Goal: Task Accomplishment & Management: Manage account settings

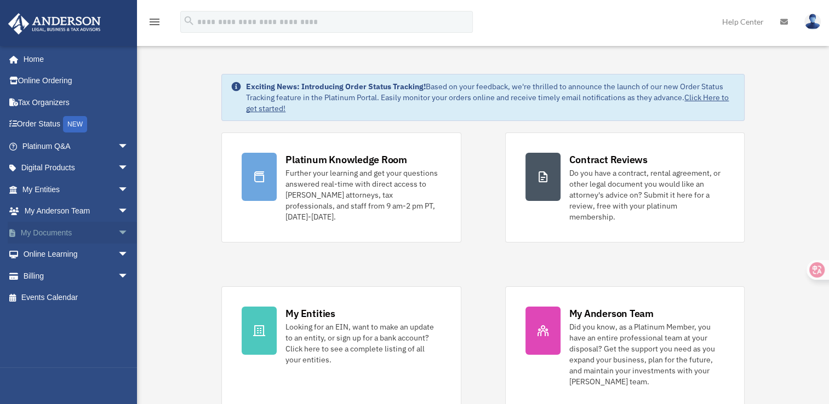
click at [88, 231] on link "My Documents arrow_drop_down" at bounding box center [76, 233] width 137 height 22
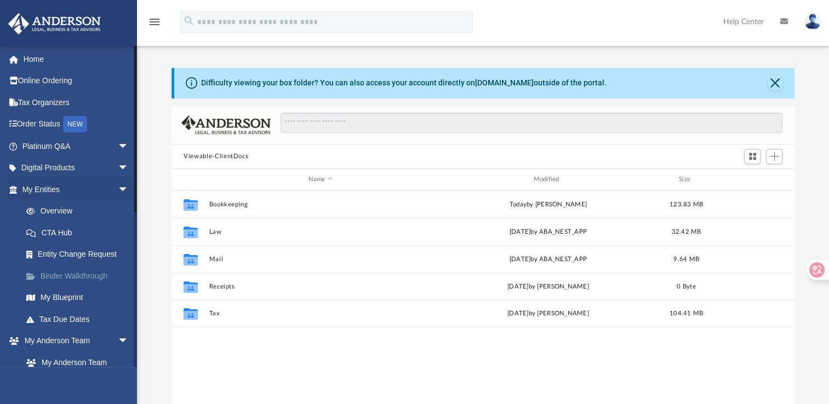
scroll to position [240, 613]
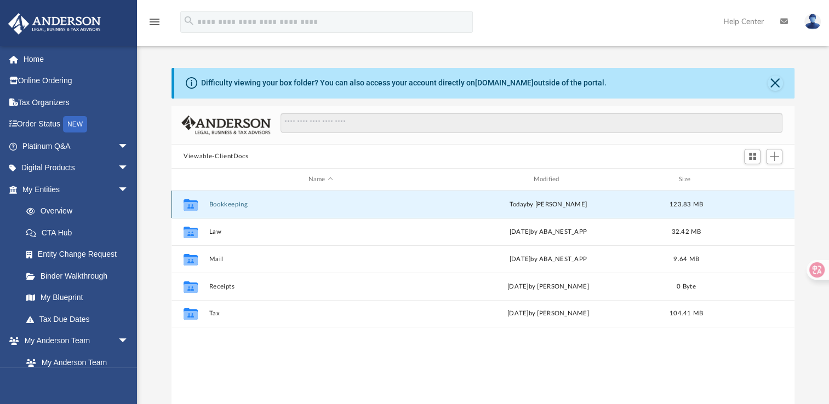
click at [222, 203] on button "Bookkeeping" at bounding box center [320, 204] width 223 height 7
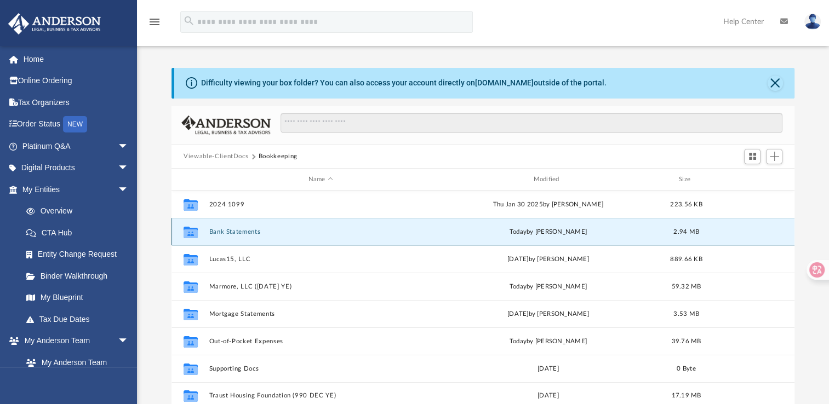
click at [222, 233] on button "Bank Statements" at bounding box center [320, 231] width 223 height 7
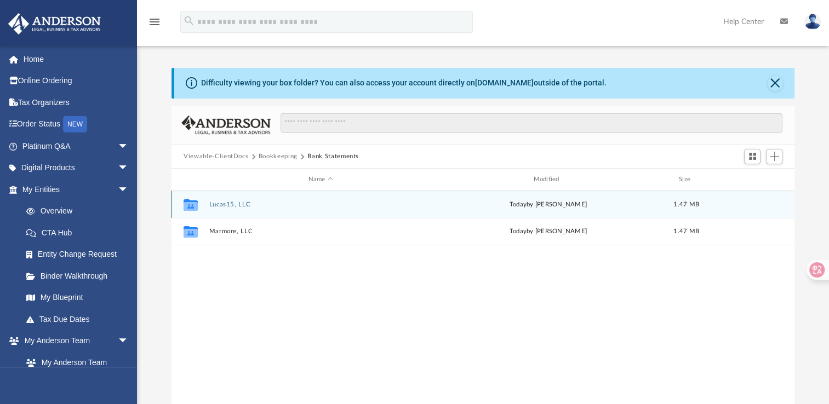
click at [227, 200] on div "Collaborated Folder Lucas15, LLC [DATE] by [PERSON_NAME] 1.47 MB" at bounding box center [482, 204] width 623 height 27
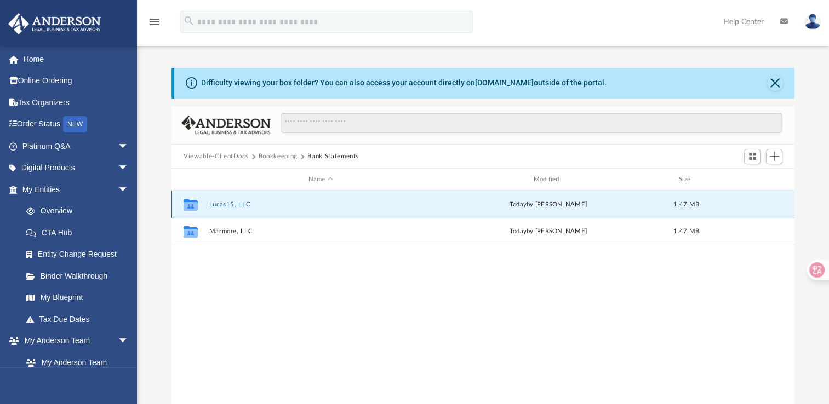
click at [227, 204] on button "Lucas15, LLC" at bounding box center [320, 204] width 223 height 7
click at [217, 203] on button "2024" at bounding box center [320, 203] width 223 height 7
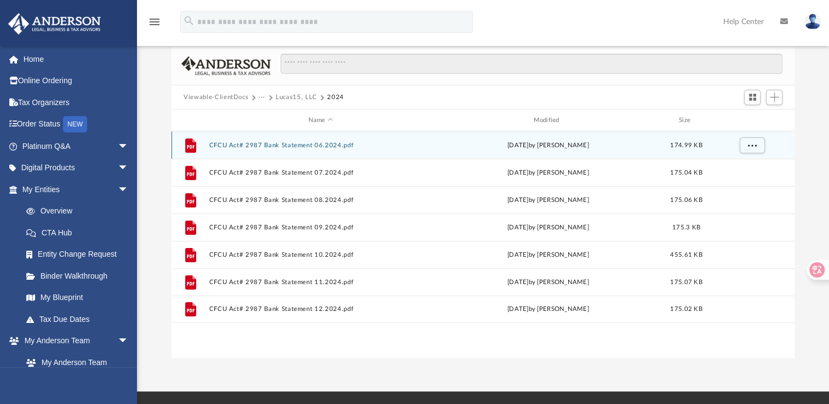
scroll to position [61, 0]
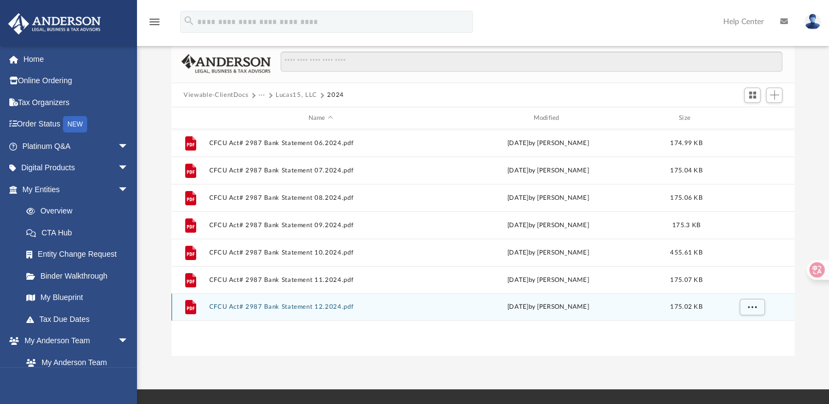
click at [220, 301] on div "File CFCU Act# 2987 Bank Statement 12.2024.pdf [DATE] by [PERSON_NAME] 175.02 KB" at bounding box center [482, 307] width 623 height 27
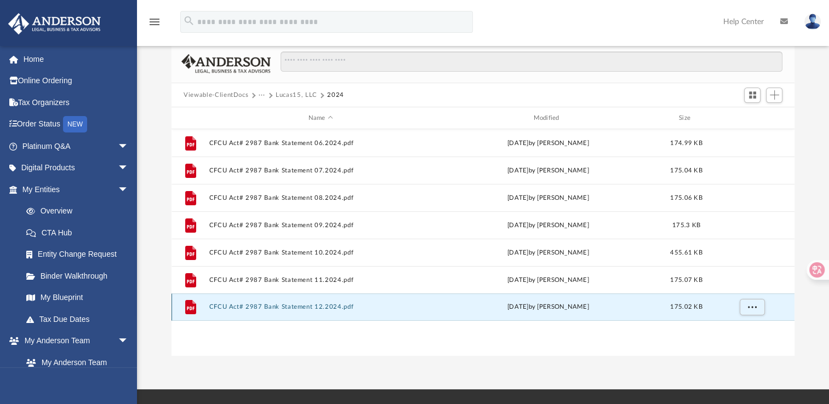
click at [220, 306] on button "CFCU Act# 2987 Bank Statement 12.2024.pdf" at bounding box center [320, 306] width 223 height 7
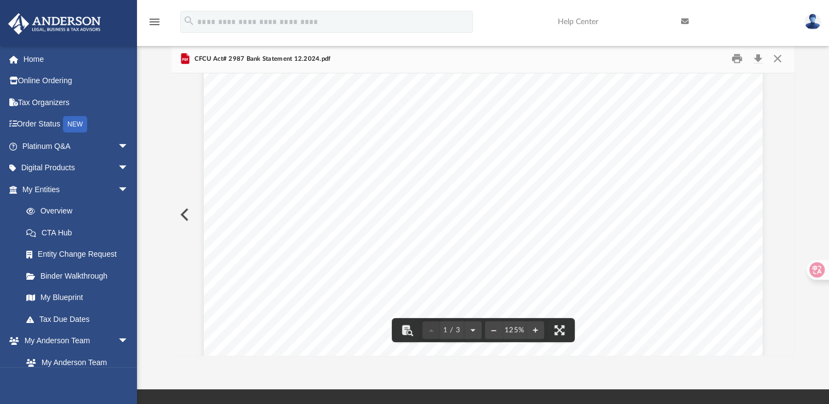
scroll to position [0, 0]
click at [774, 60] on button "Close" at bounding box center [777, 58] width 20 height 17
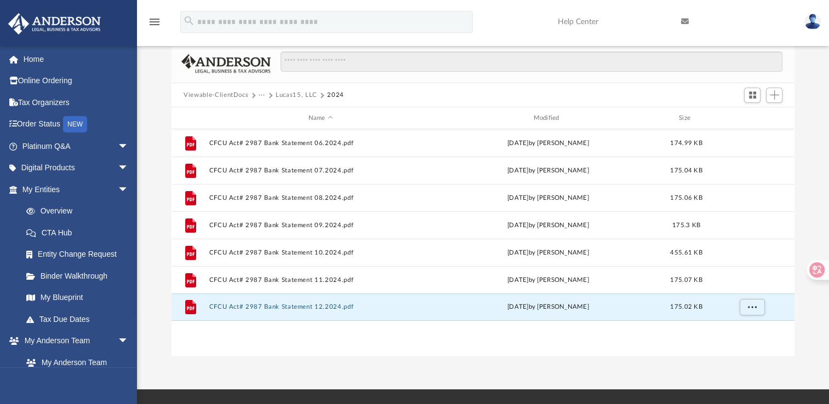
click at [222, 93] on button "Viewable-ClientDocs" at bounding box center [215, 95] width 65 height 10
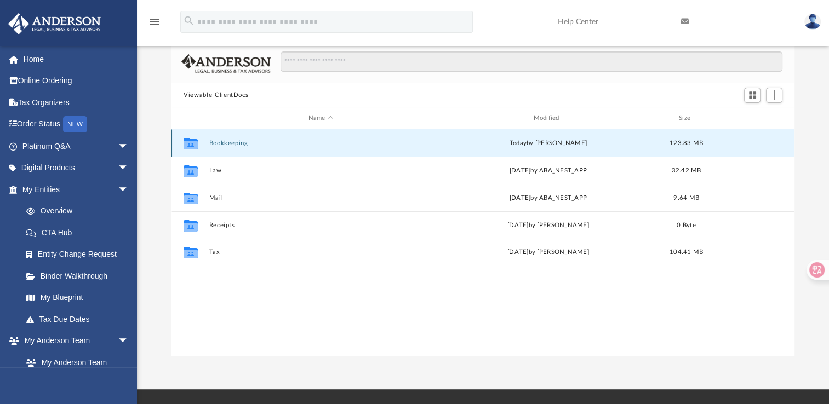
click at [220, 143] on button "Bookkeeping" at bounding box center [320, 143] width 223 height 7
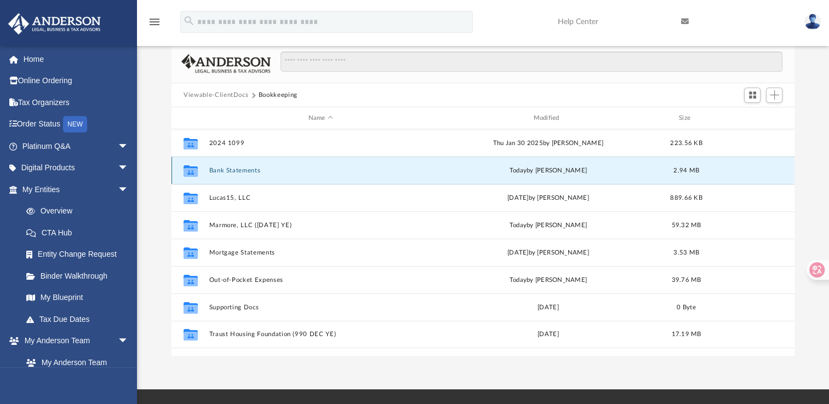
click at [228, 172] on button "Bank Statements" at bounding box center [320, 170] width 223 height 7
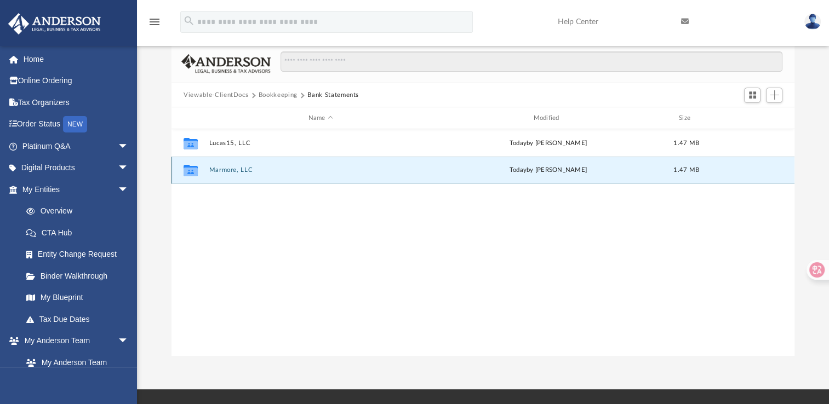
click at [228, 172] on button "Marmore, LLC" at bounding box center [320, 169] width 223 height 7
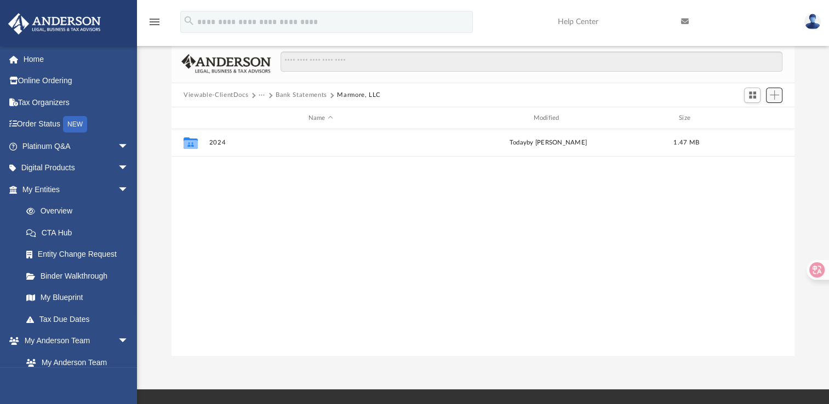
click at [773, 96] on span "Add" at bounding box center [773, 94] width 9 height 9
click at [757, 134] on li "New Folder" at bounding box center [758, 133] width 35 height 11
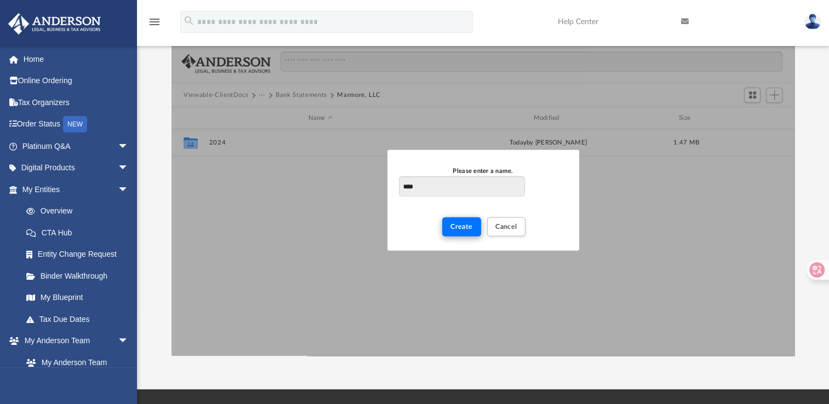
type input "****"
click at [458, 227] on span "Create" at bounding box center [461, 226] width 22 height 7
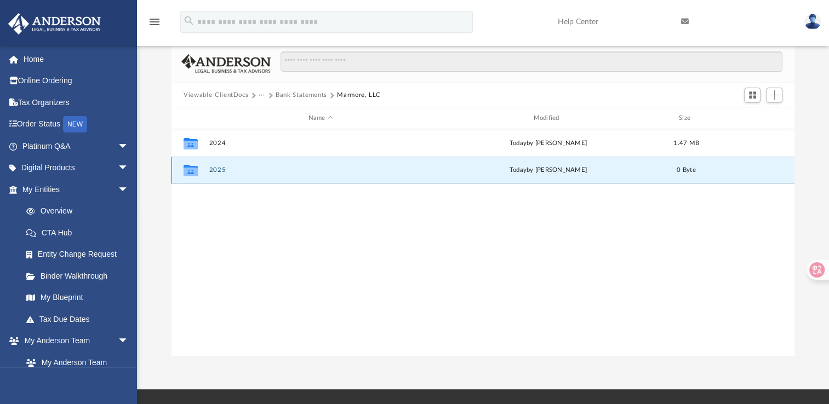
click at [219, 171] on button "2025" at bounding box center [320, 169] width 223 height 7
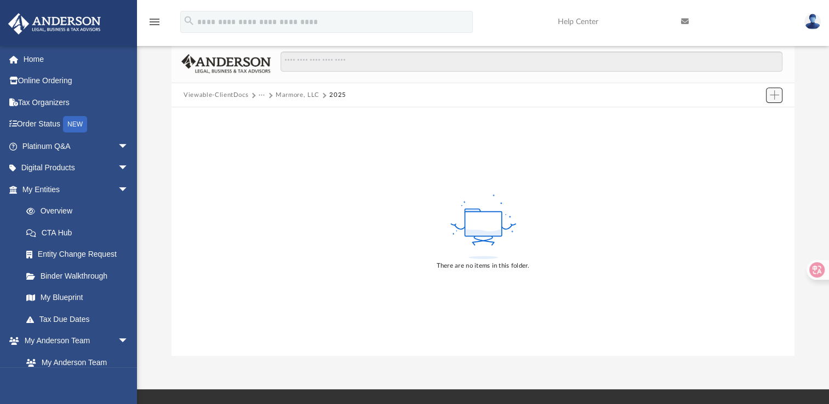
click at [773, 95] on span "Add" at bounding box center [773, 94] width 9 height 9
click at [747, 116] on li "Upload" at bounding box center [758, 116] width 35 height 11
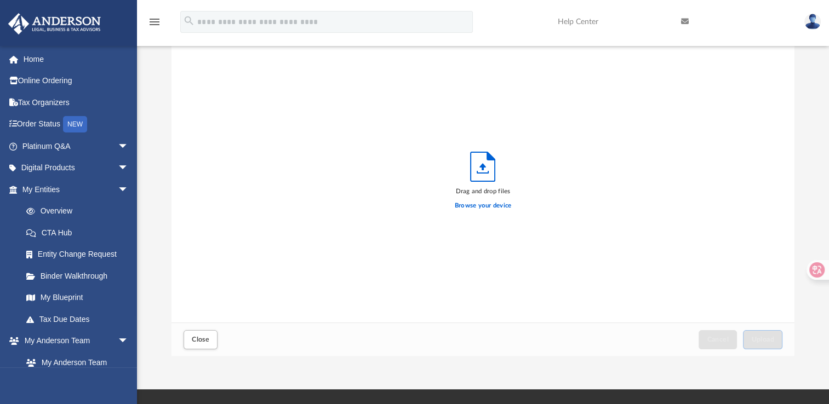
scroll to position [269, 613]
click at [466, 206] on label "Browse your device" at bounding box center [483, 206] width 57 height 10
click at [0, 0] on input "Browse your device" at bounding box center [0, 0] width 0 height 0
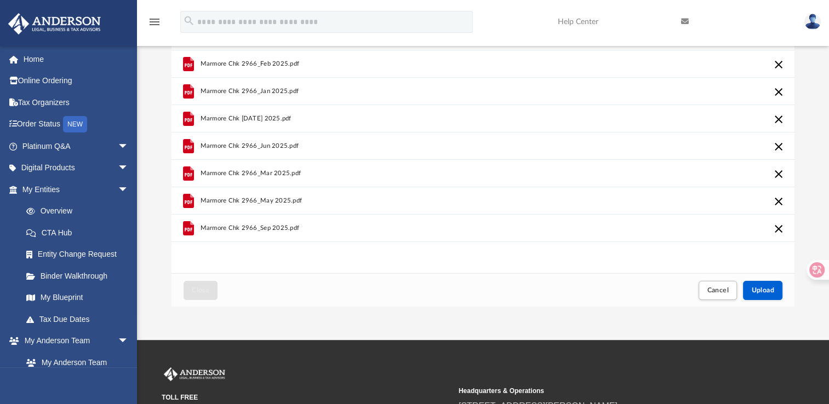
scroll to position [114, 0]
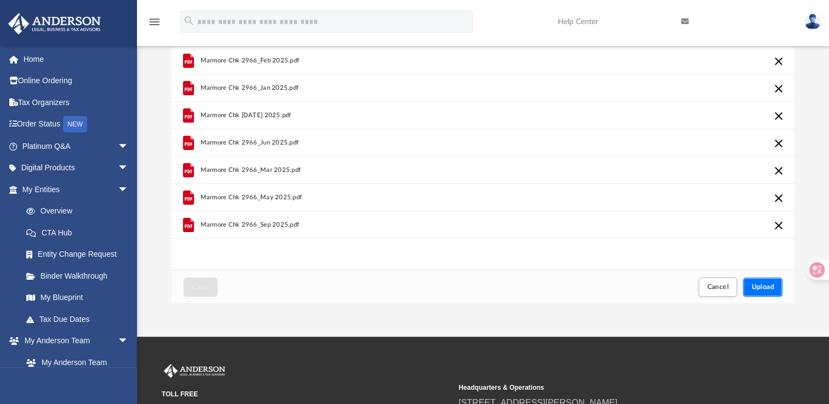
click at [763, 285] on span "Upload" at bounding box center [762, 287] width 23 height 7
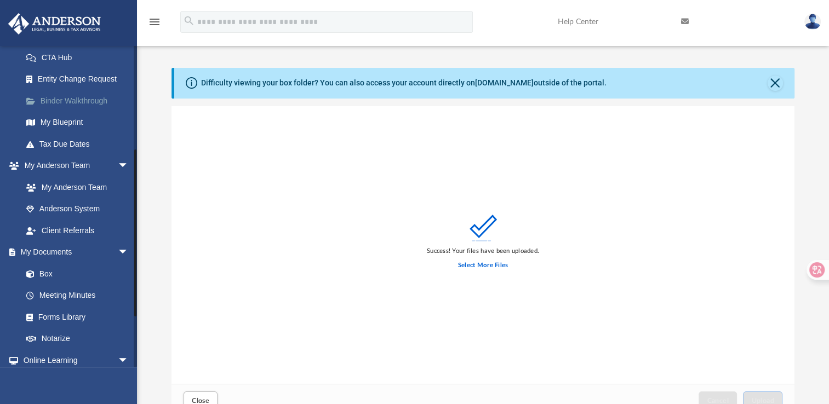
scroll to position [202, 0]
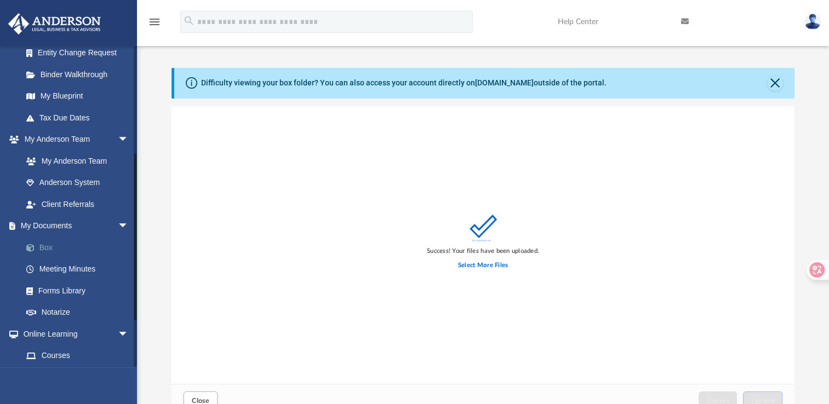
click at [43, 245] on link "Box" at bounding box center [80, 248] width 130 height 22
click at [47, 244] on link "Box" at bounding box center [80, 248] width 130 height 22
click at [45, 223] on link "My Documents arrow_drop_down" at bounding box center [76, 226] width 137 height 22
click at [772, 84] on button "Close" at bounding box center [774, 83] width 15 height 15
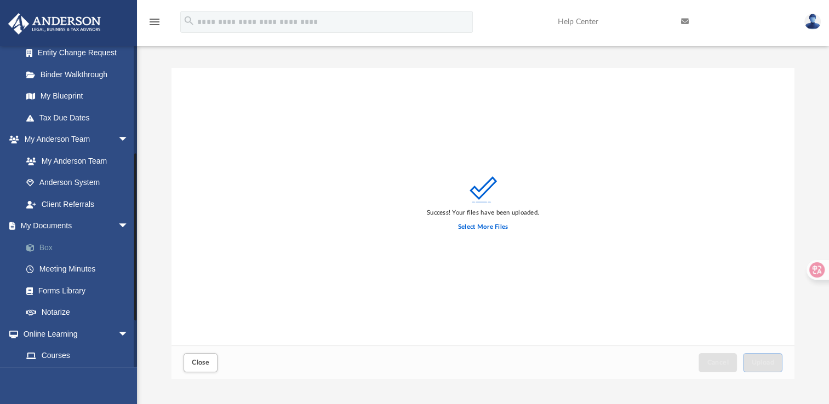
click at [49, 242] on link "Box" at bounding box center [80, 248] width 130 height 22
click at [194, 358] on button "Close" at bounding box center [200, 362] width 34 height 19
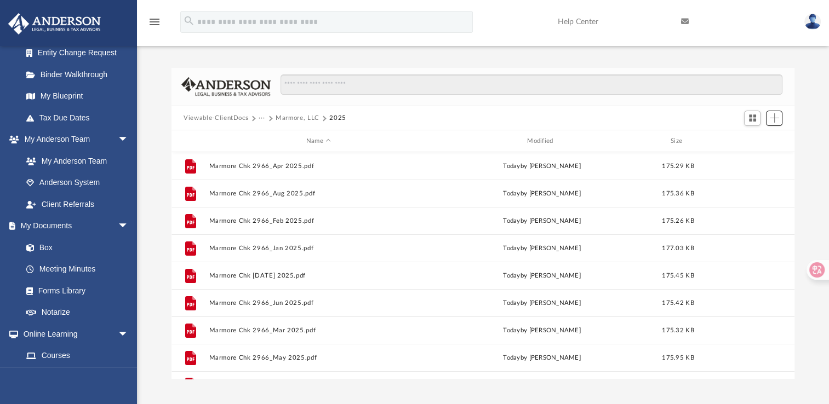
scroll to position [240, 613]
click at [220, 119] on button "Viewable-ClientDocs" at bounding box center [215, 118] width 65 height 10
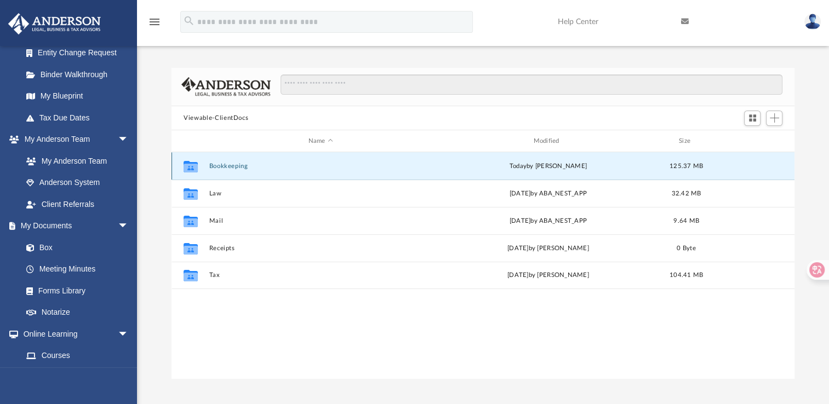
click at [220, 166] on button "Bookkeeping" at bounding box center [320, 166] width 223 height 7
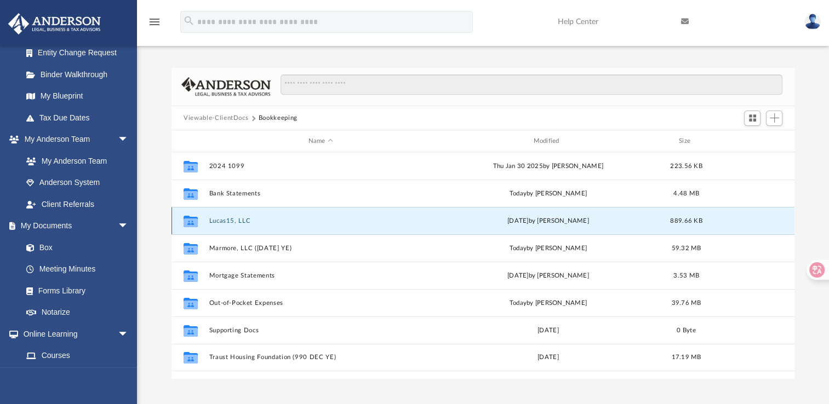
click at [235, 222] on button "Lucas15, LLC" at bounding box center [320, 220] width 223 height 7
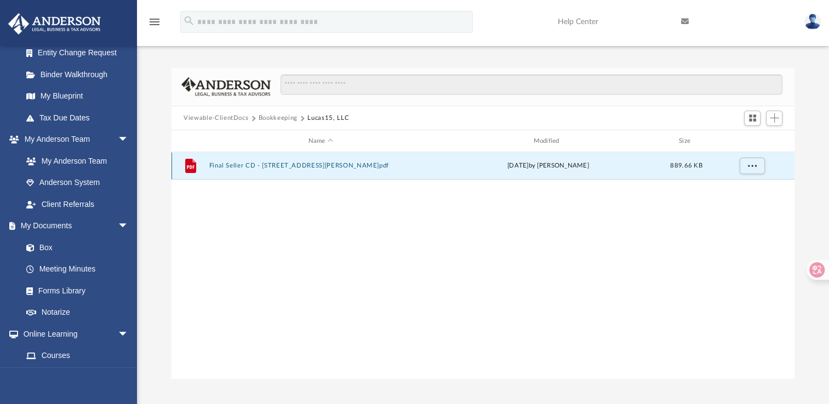
click at [247, 165] on button "Final Seller CD - [STREET_ADDRESS][PERSON_NAME]pdf" at bounding box center [320, 165] width 223 height 7
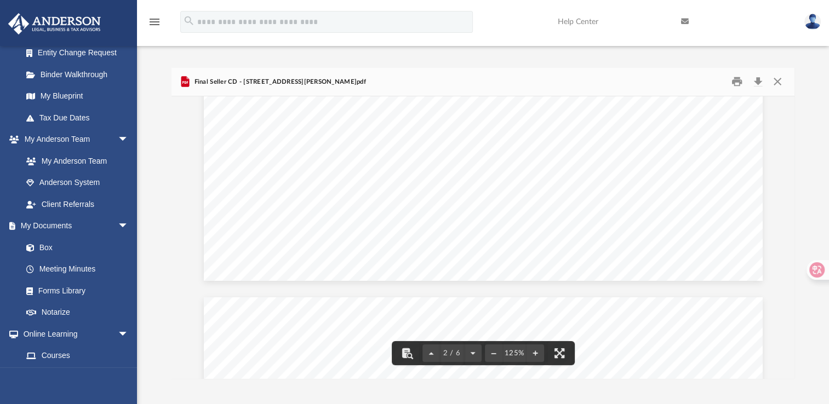
scroll to position [1209, 0]
click at [775, 85] on button "Close" at bounding box center [777, 81] width 20 height 17
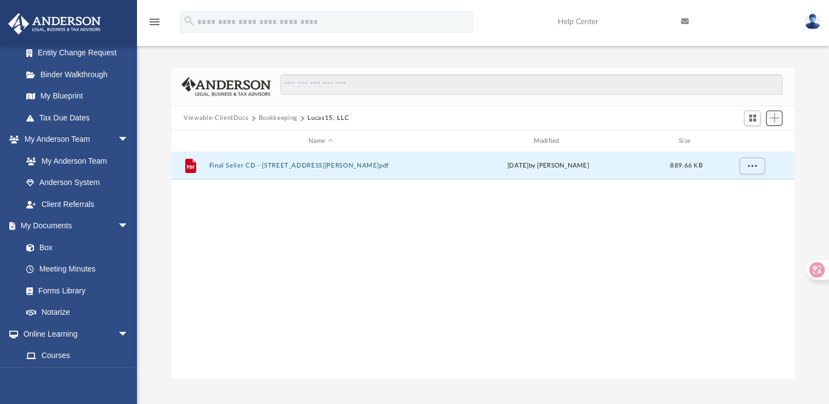
click at [773, 122] on span "Add" at bounding box center [773, 117] width 9 height 9
click at [751, 140] on li "Upload" at bounding box center [758, 139] width 35 height 11
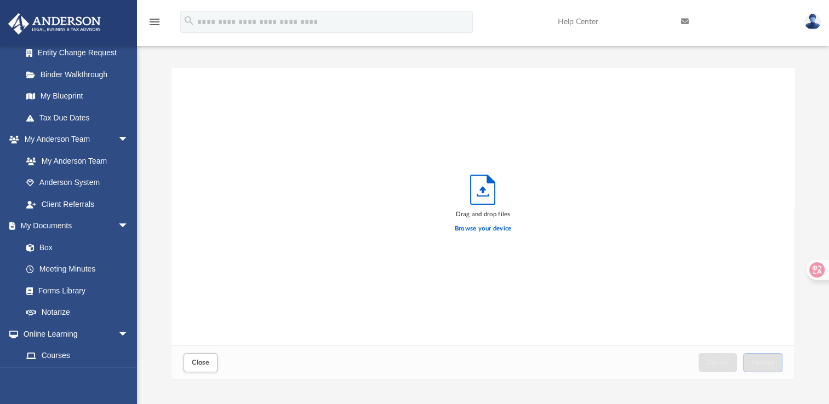
scroll to position [269, 613]
click at [490, 231] on label "Browse your device" at bounding box center [483, 229] width 57 height 10
click at [0, 0] on input "Browse your device" at bounding box center [0, 0] width 0 height 0
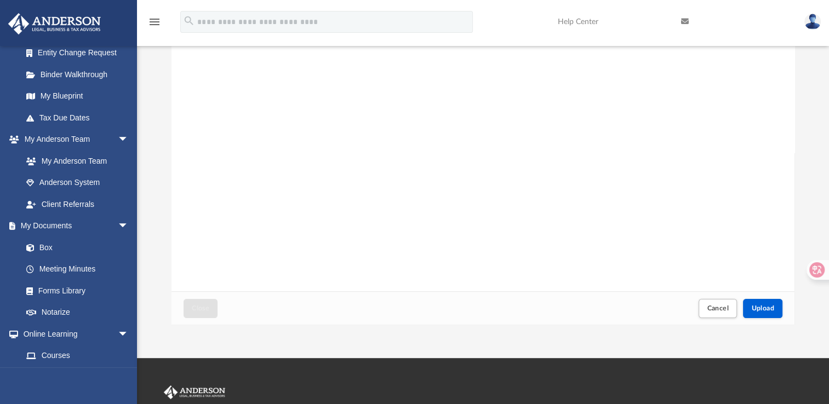
scroll to position [55, 0]
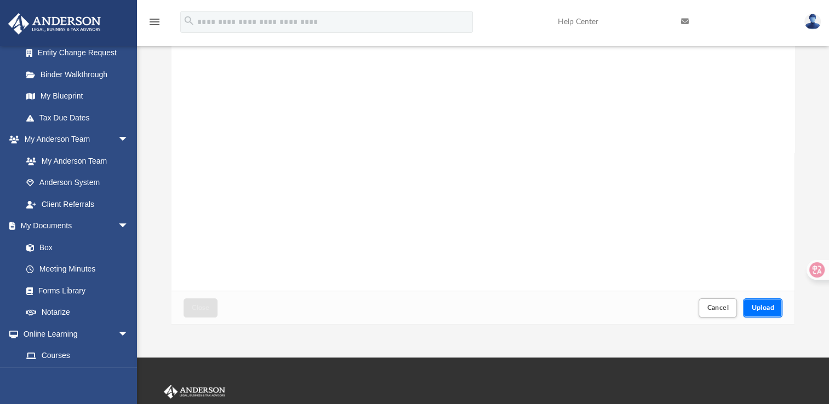
click at [772, 306] on span "Upload" at bounding box center [762, 307] width 23 height 7
click at [206, 302] on button "Close" at bounding box center [200, 307] width 34 height 19
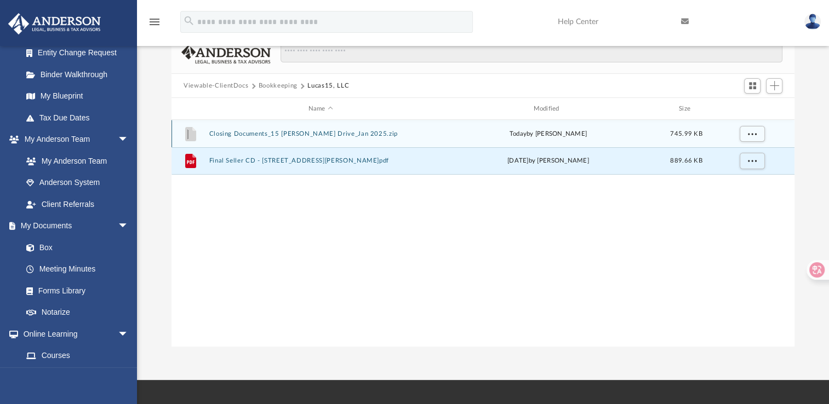
scroll to position [0, 0]
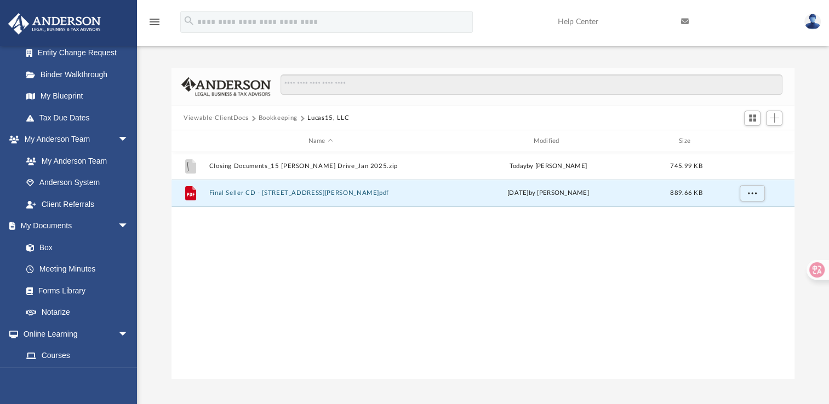
click at [272, 120] on button "Bookkeeping" at bounding box center [277, 118] width 39 height 10
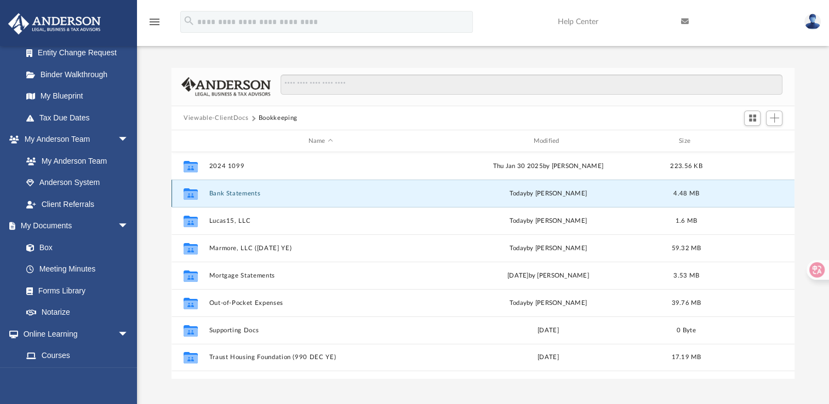
click at [240, 193] on button "Bank Statements" at bounding box center [320, 193] width 223 height 7
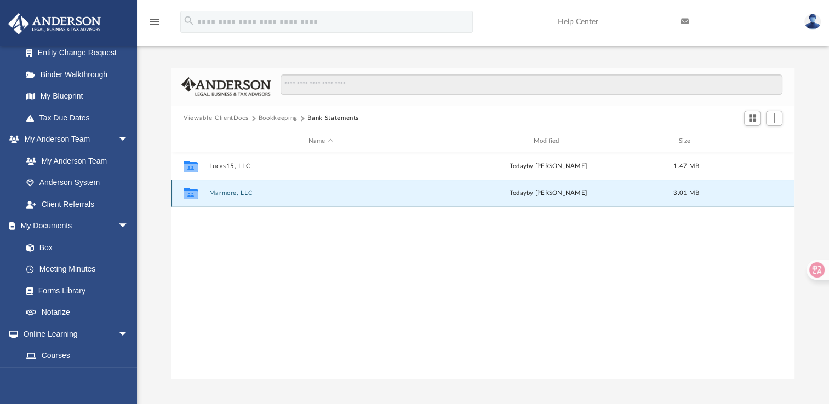
click at [239, 192] on button "Marmore, LLC" at bounding box center [320, 192] width 223 height 7
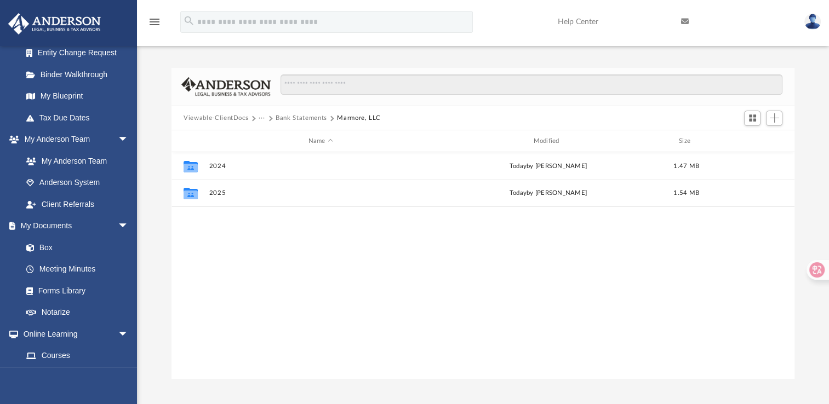
click at [237, 118] on button "Viewable-ClientDocs" at bounding box center [215, 118] width 65 height 10
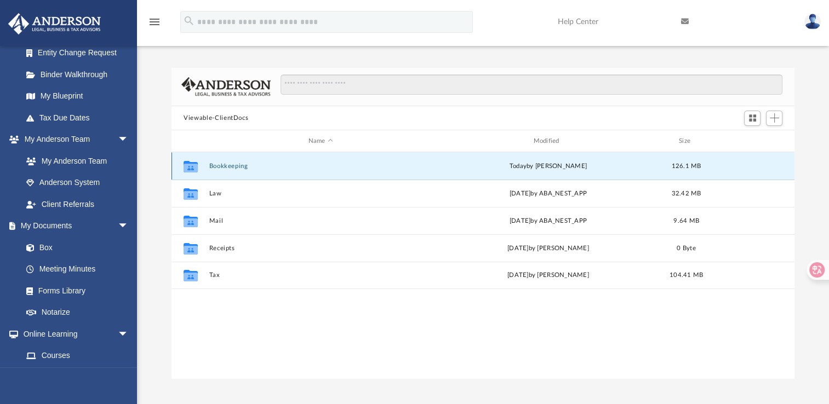
click at [226, 164] on button "Bookkeeping" at bounding box center [320, 166] width 223 height 7
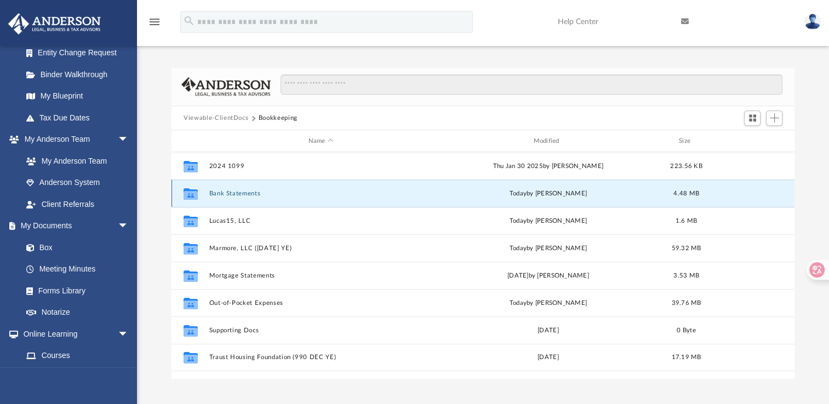
click at [232, 194] on button "Bank Statements" at bounding box center [320, 193] width 223 height 7
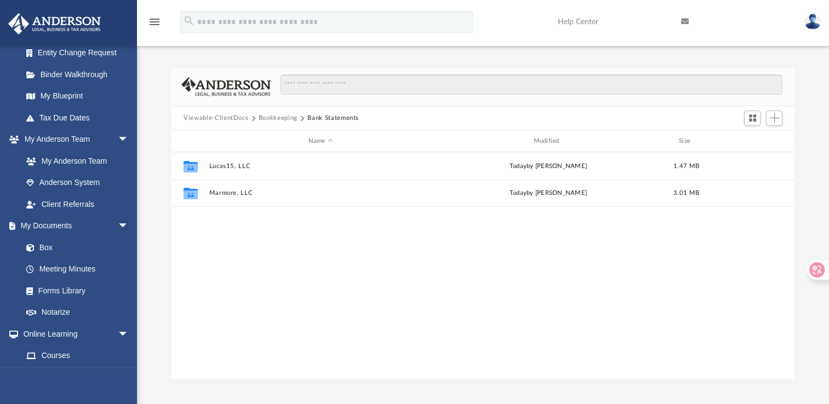
click at [282, 116] on button "Bookkeeping" at bounding box center [277, 118] width 39 height 10
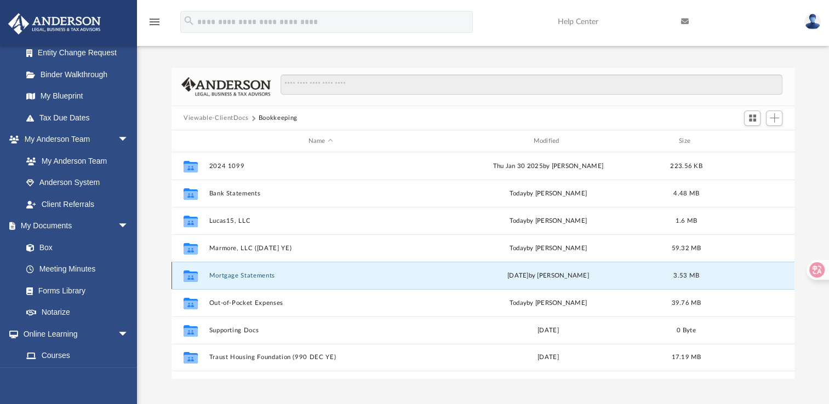
click at [229, 277] on button "Mortgage Statements" at bounding box center [320, 275] width 223 height 7
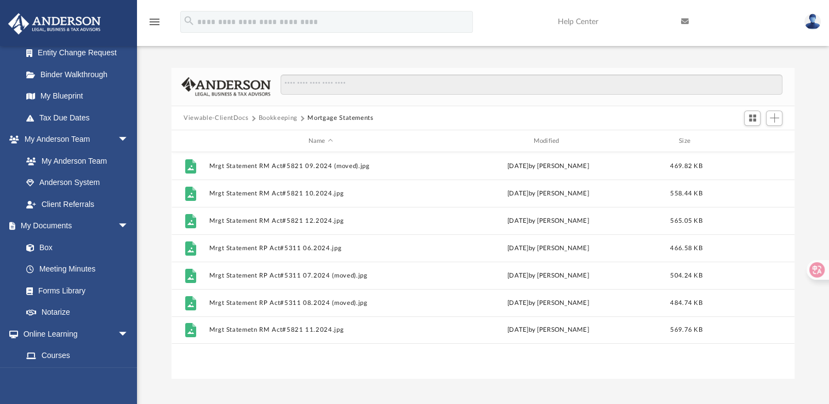
click at [282, 116] on button "Bookkeeping" at bounding box center [277, 118] width 39 height 10
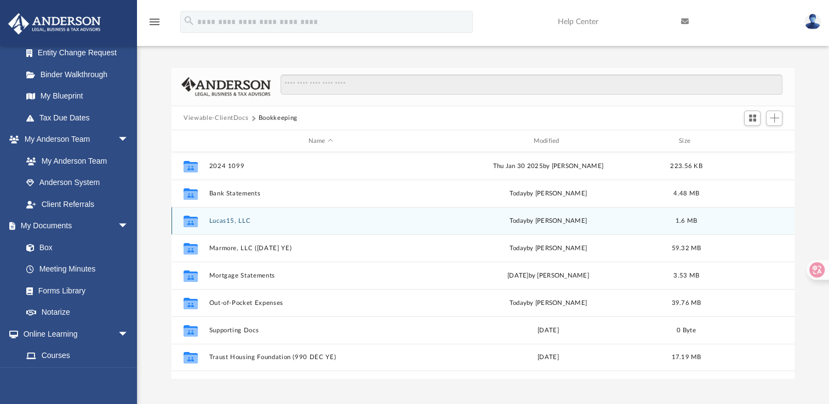
click at [223, 218] on button "Lucas15, LLC" at bounding box center [320, 220] width 223 height 7
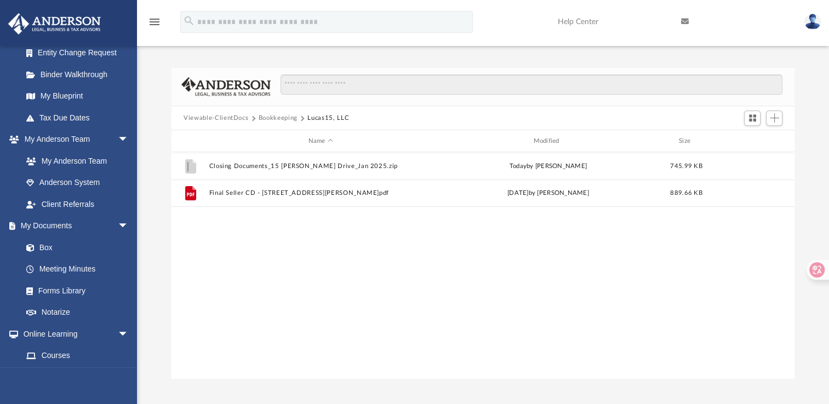
click at [289, 118] on button "Bookkeeping" at bounding box center [277, 118] width 39 height 10
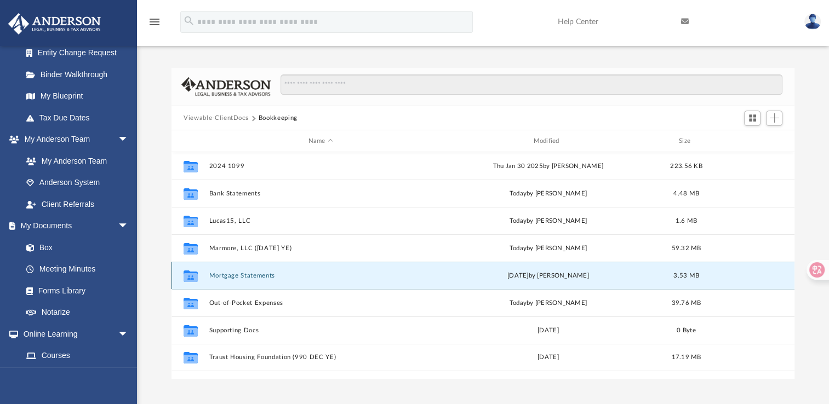
click at [220, 275] on button "Mortgage Statements" at bounding box center [320, 275] width 223 height 7
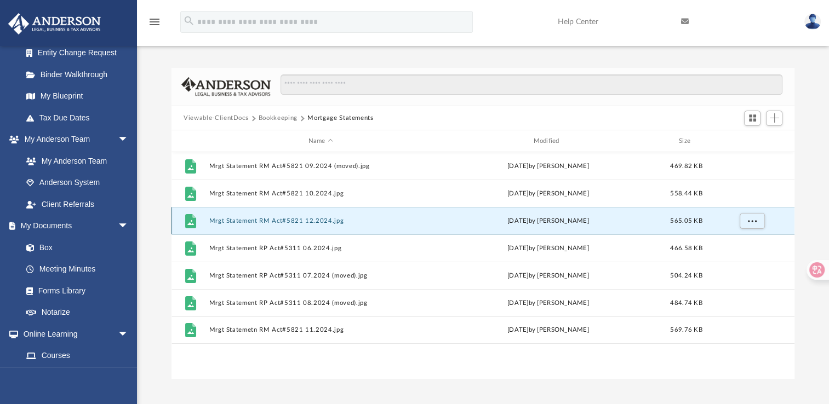
click at [261, 224] on button "Mrgt Statement RM Act#5821 12.2024.jpg" at bounding box center [320, 220] width 223 height 7
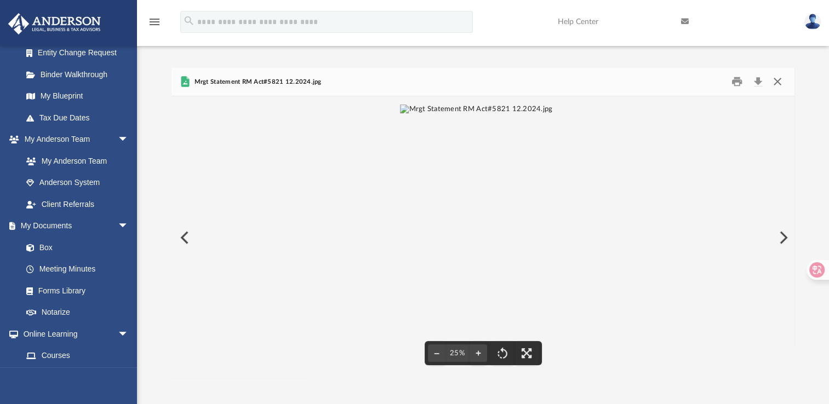
click at [776, 79] on button "Close" at bounding box center [777, 81] width 20 height 17
